Goal: Transaction & Acquisition: Subscribe to service/newsletter

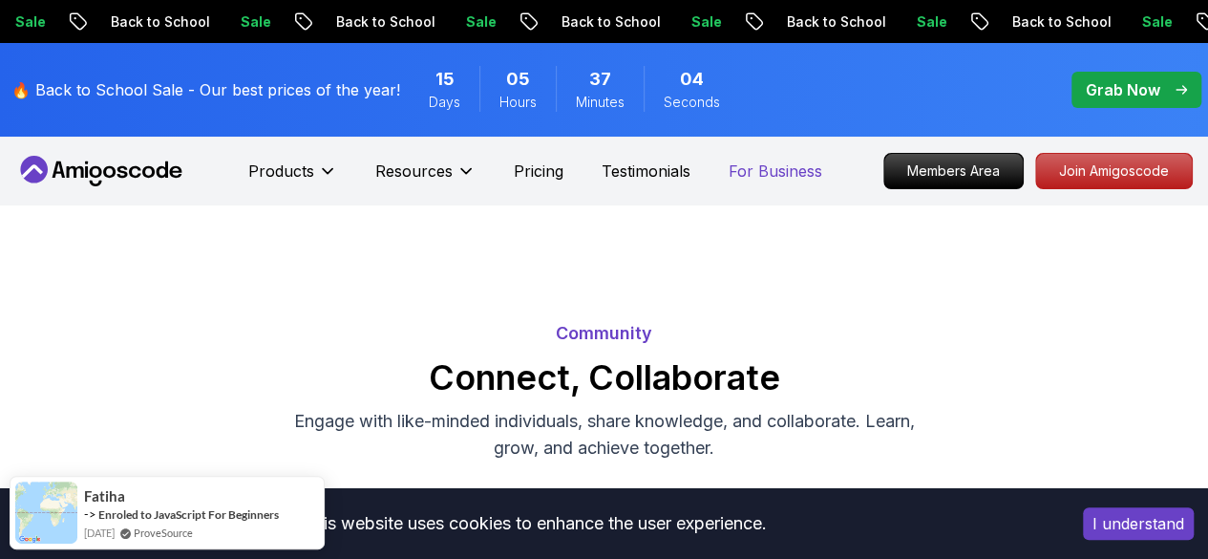
click at [749, 170] on p "For Business" at bounding box center [776, 170] width 94 height 23
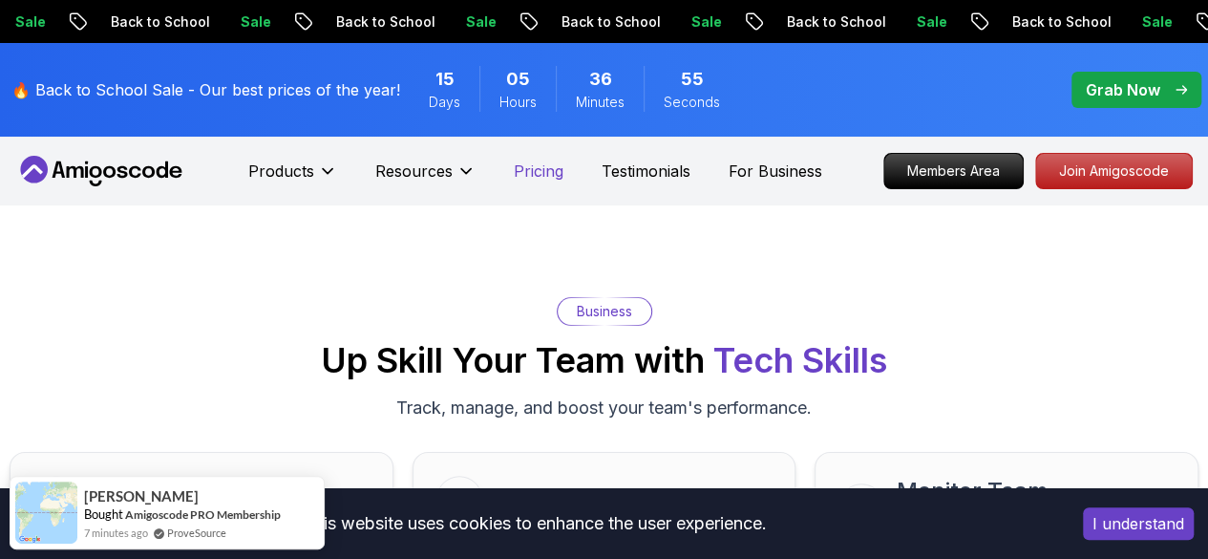
click at [539, 169] on p "Pricing" at bounding box center [539, 170] width 50 height 23
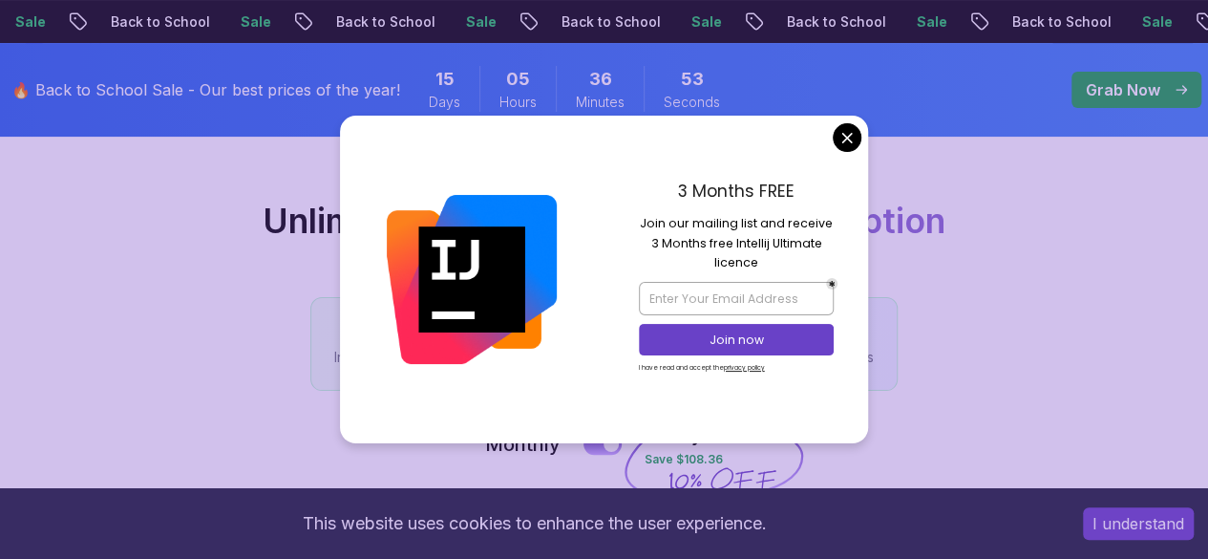
scroll to position [243, 0]
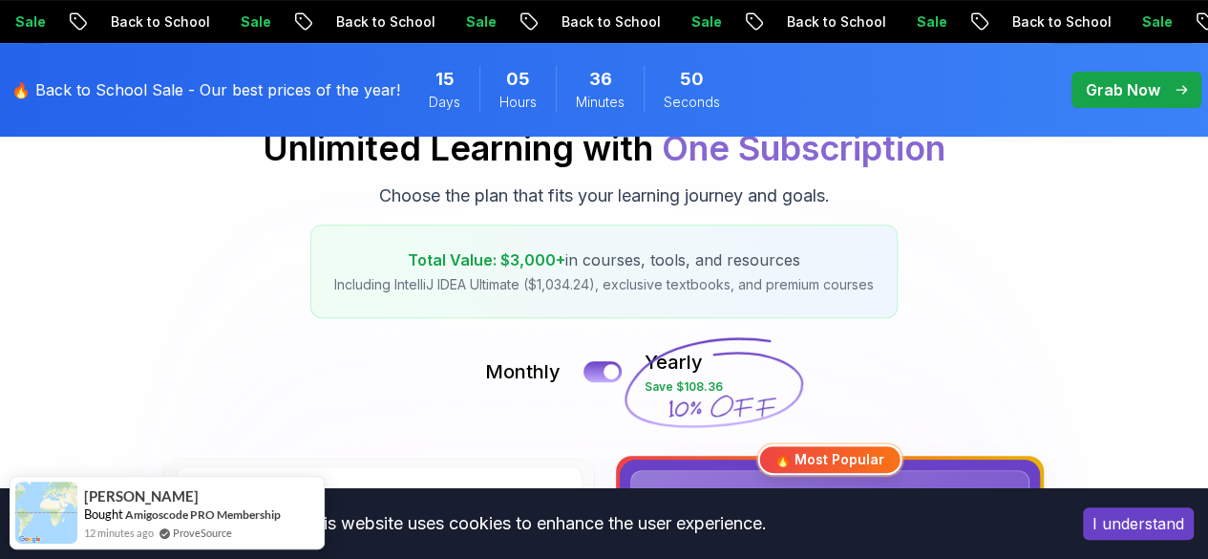
click at [1150, 270] on div "Pricing Unlimited Learning with One Subscription Choose the plan that fits your…" at bounding box center [604, 201] width 1189 height 233
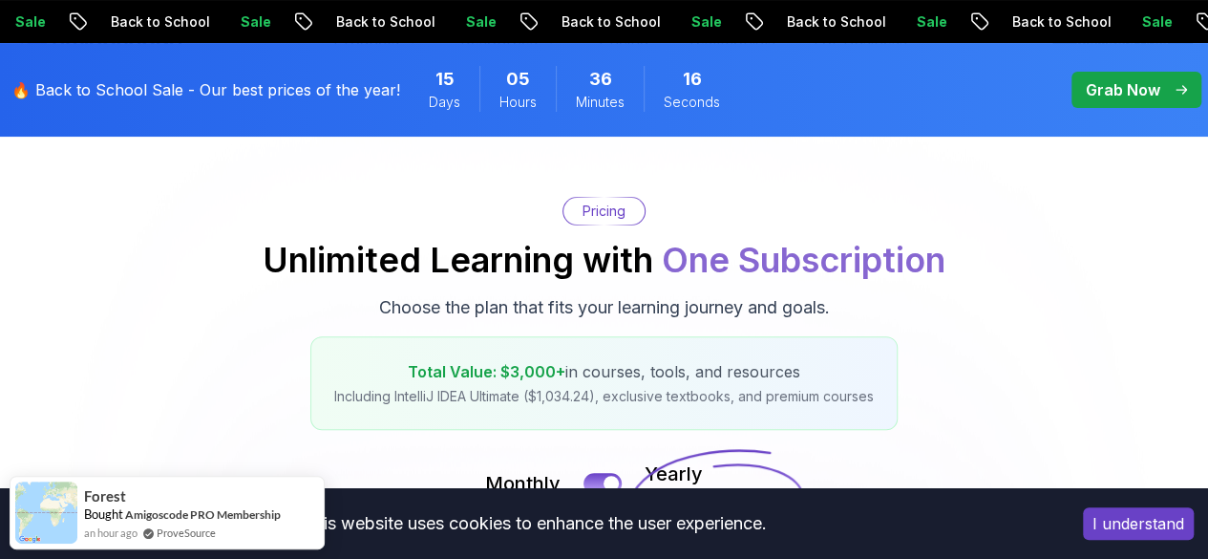
scroll to position [0, 0]
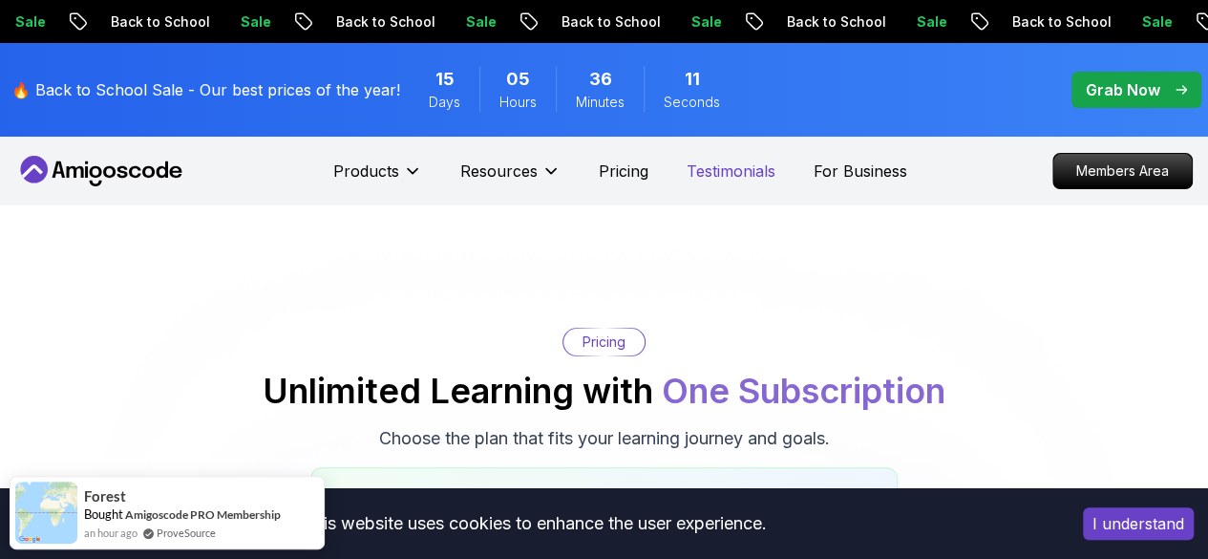
click at [718, 171] on p "Testimonials" at bounding box center [731, 170] width 89 height 23
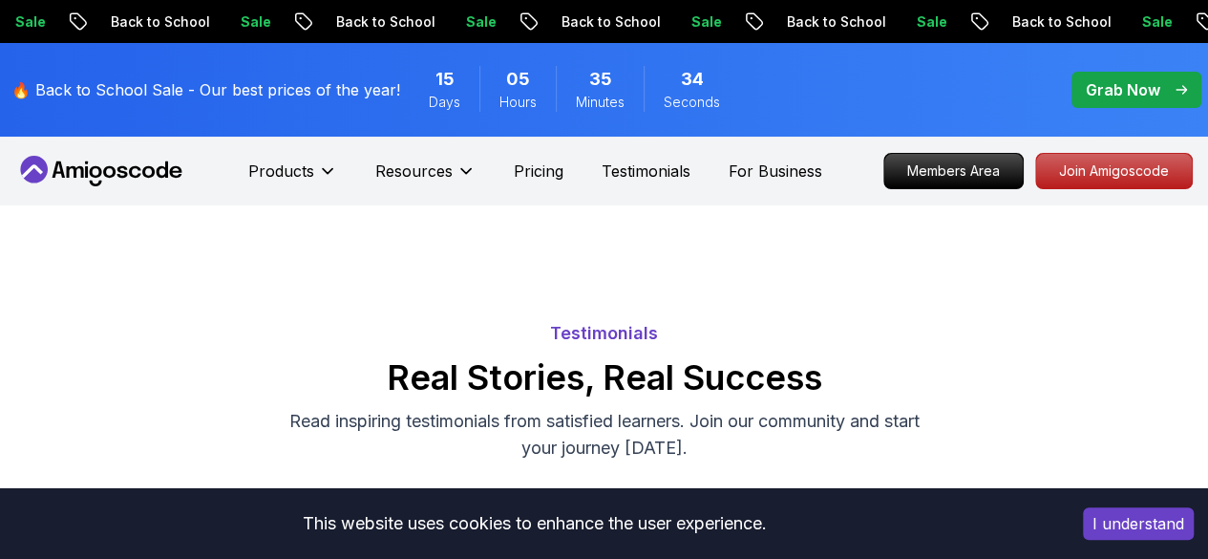
click at [1102, 81] on p "Grab Now" at bounding box center [1123, 89] width 74 height 23
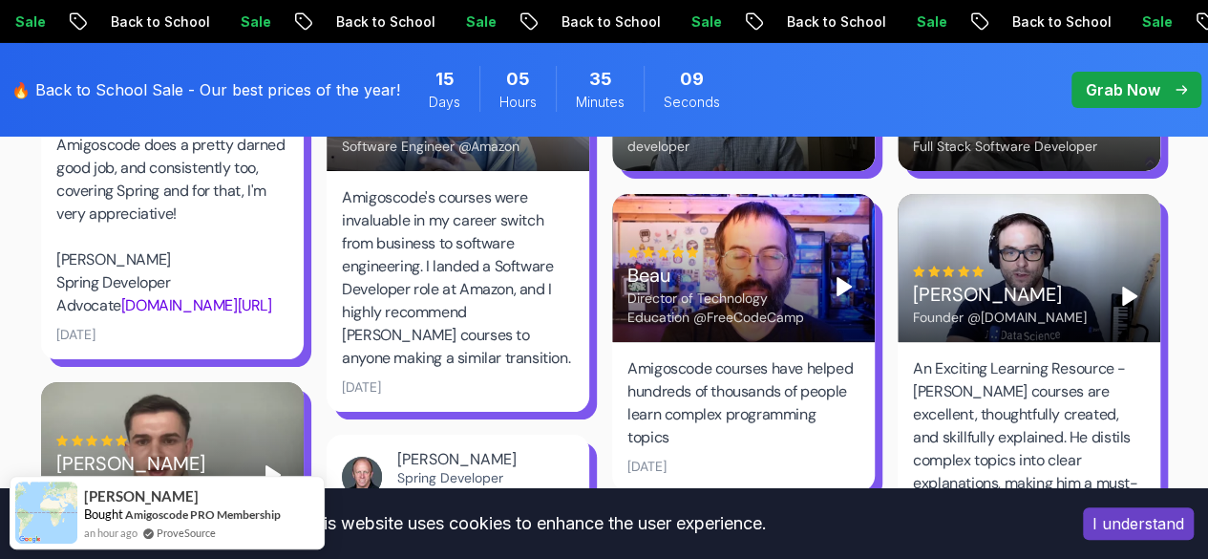
scroll to position [3491, 0]
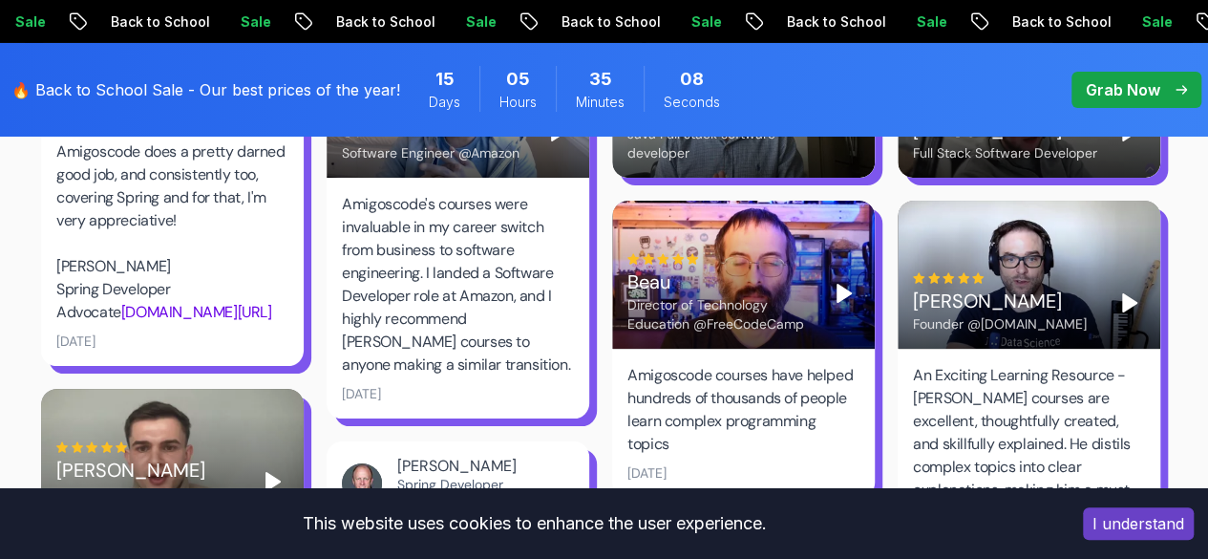
click at [812, 295] on div "Director of Technology Education @FreeCodeCamp" at bounding box center [720, 314] width 186 height 38
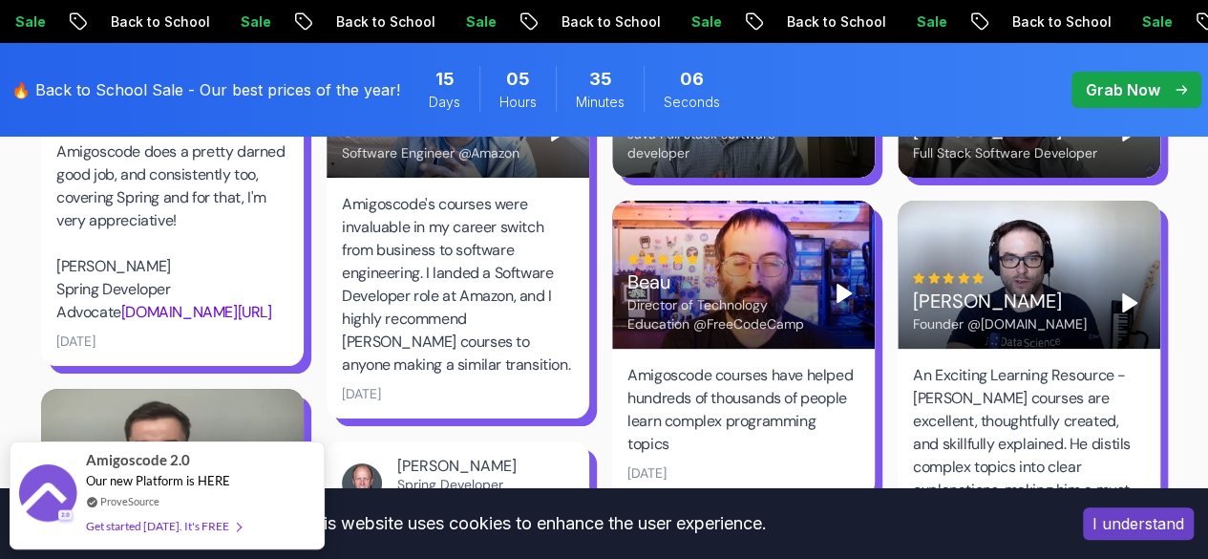
click at [833, 282] on icon "Play" at bounding box center [844, 293] width 23 height 23
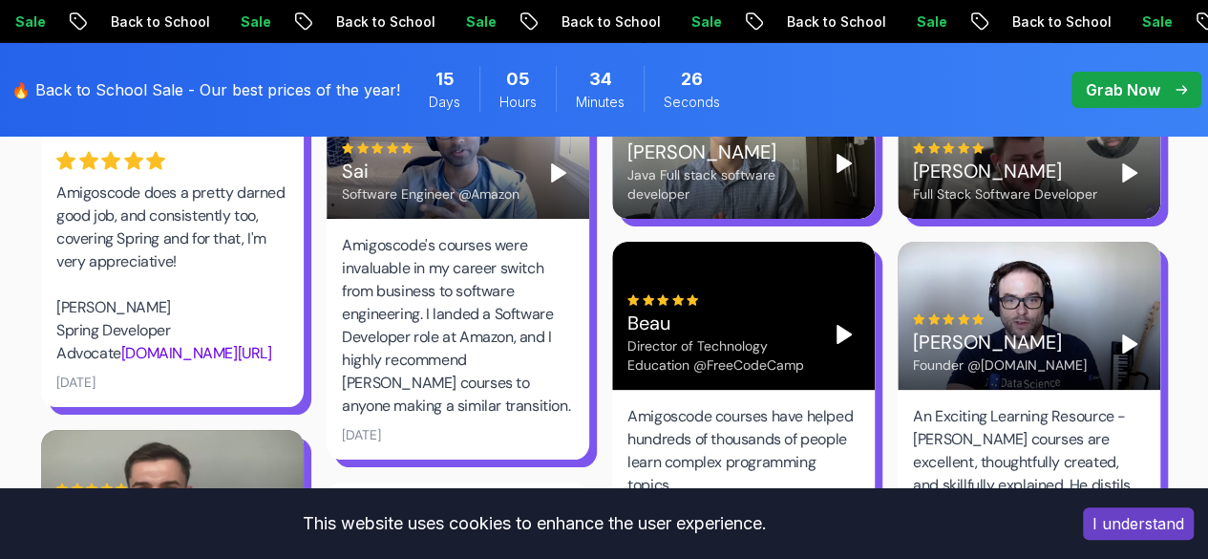
scroll to position [3451, 0]
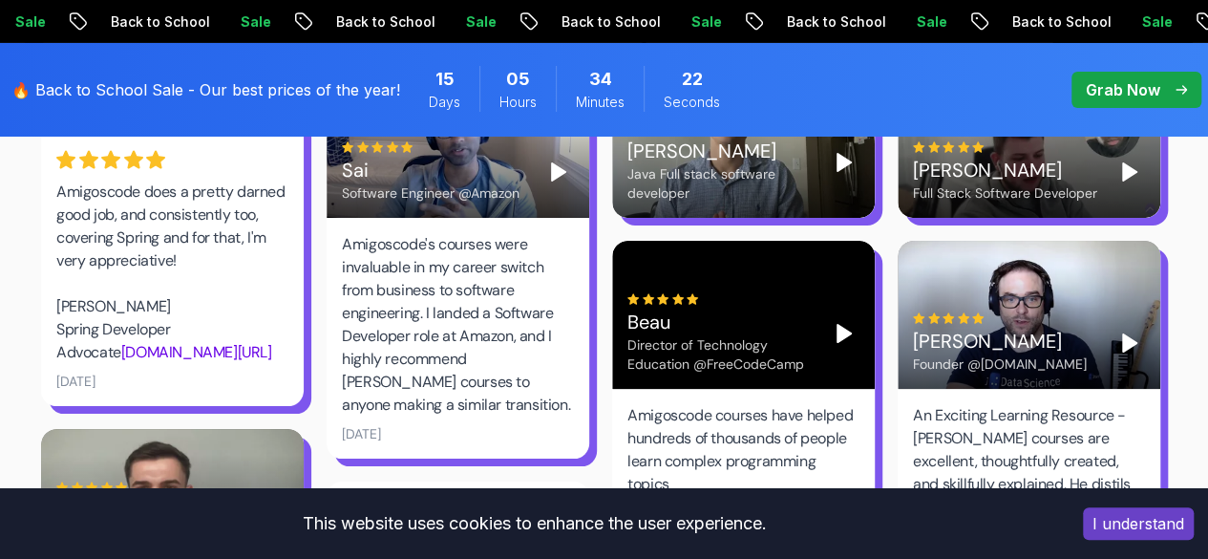
click at [842, 325] on polygon "Play" at bounding box center [843, 333] width 13 height 17
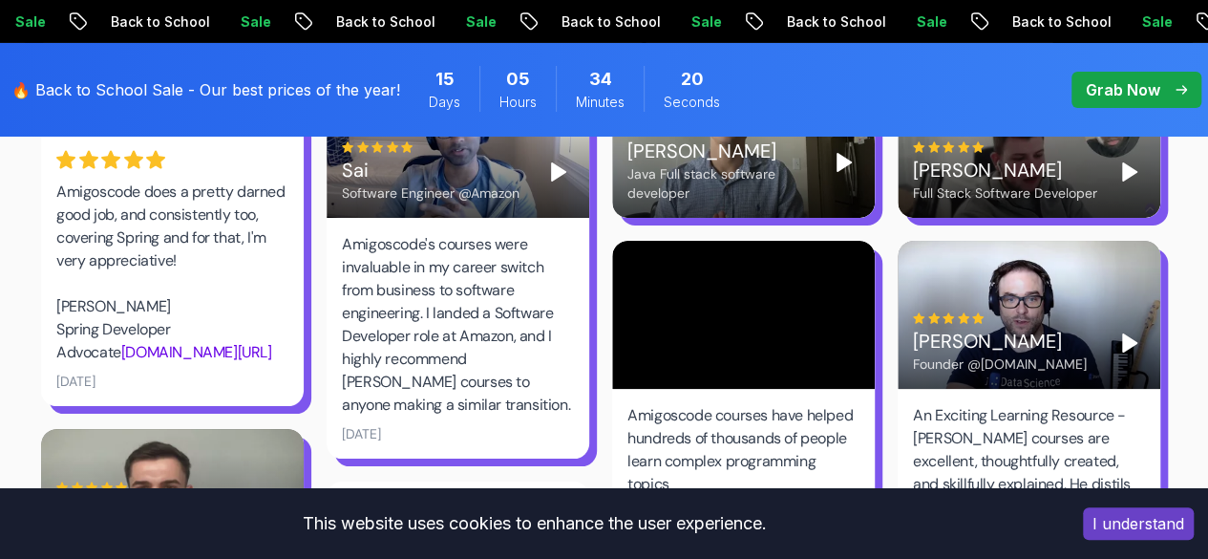
click at [842, 277] on video at bounding box center [743, 315] width 263 height 148
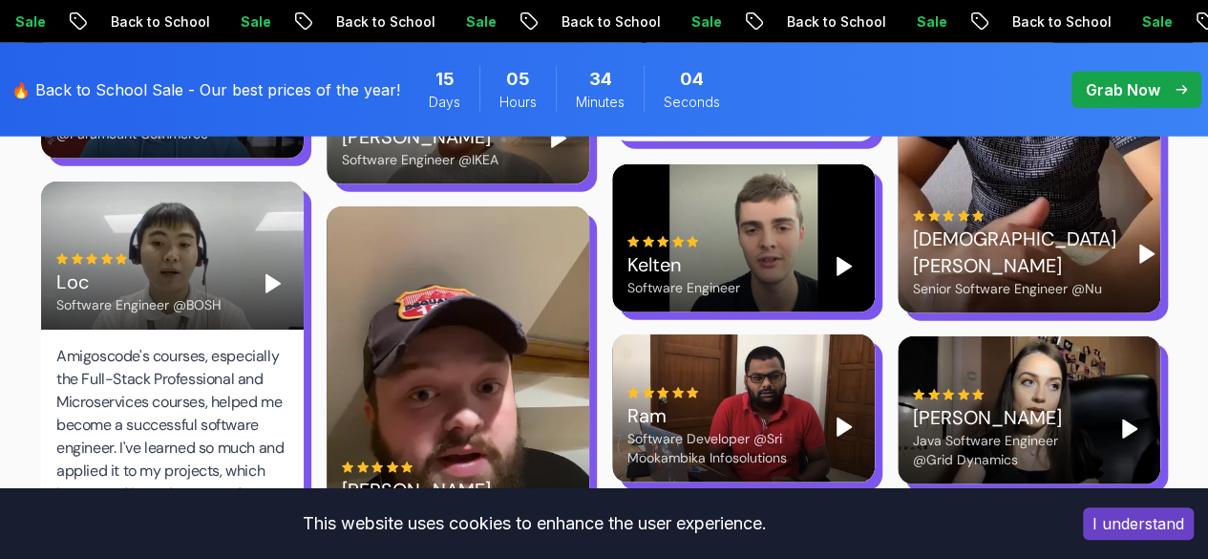
scroll to position [6160, 0]
